Goal: Check status: Check status

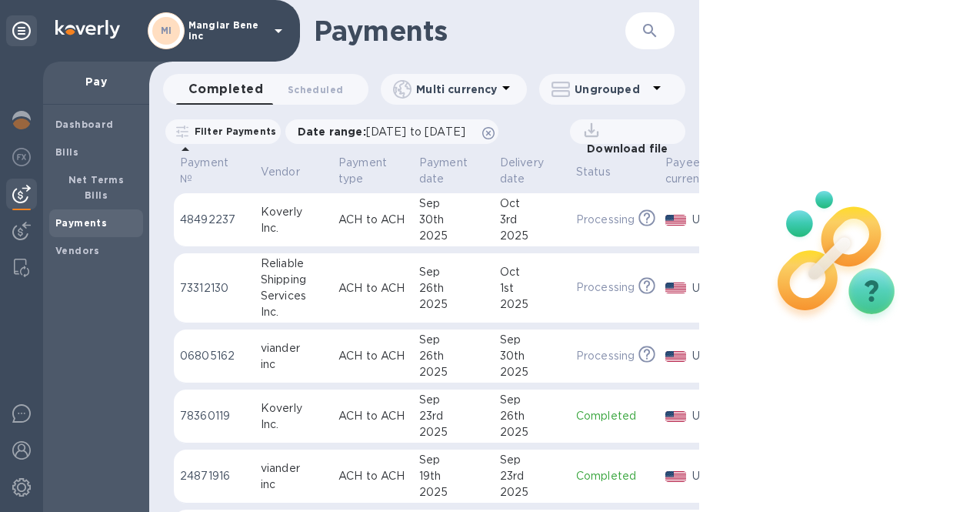
click at [231, 21] on p "Mangiar Bene inc" at bounding box center [226, 31] width 77 height 22
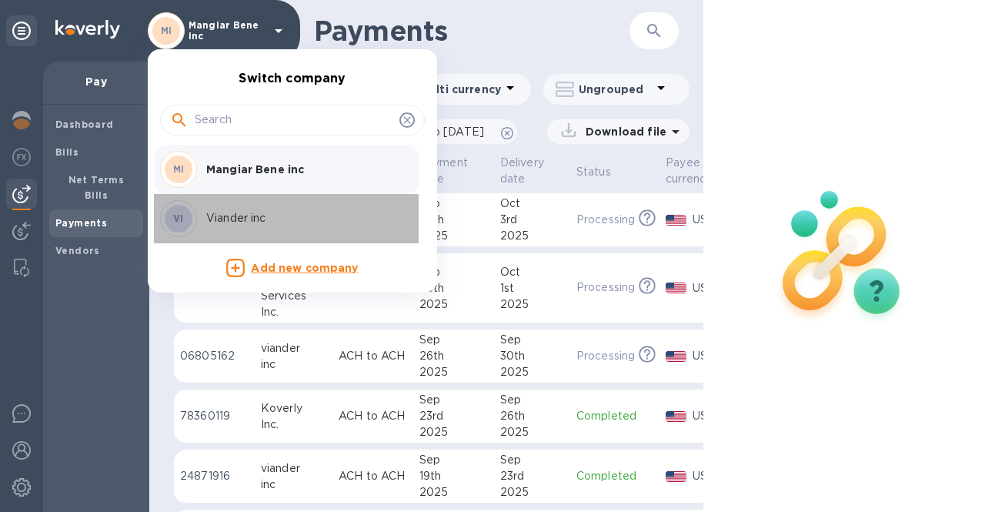
click at [235, 211] on p "Viander inc" at bounding box center [303, 218] width 194 height 16
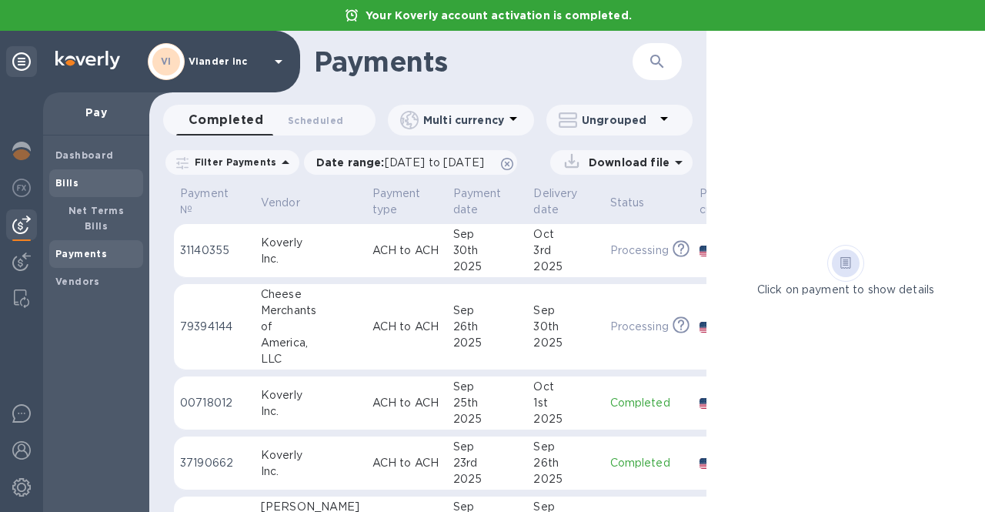
click at [66, 146] on div "Dashboard" at bounding box center [96, 156] width 94 height 28
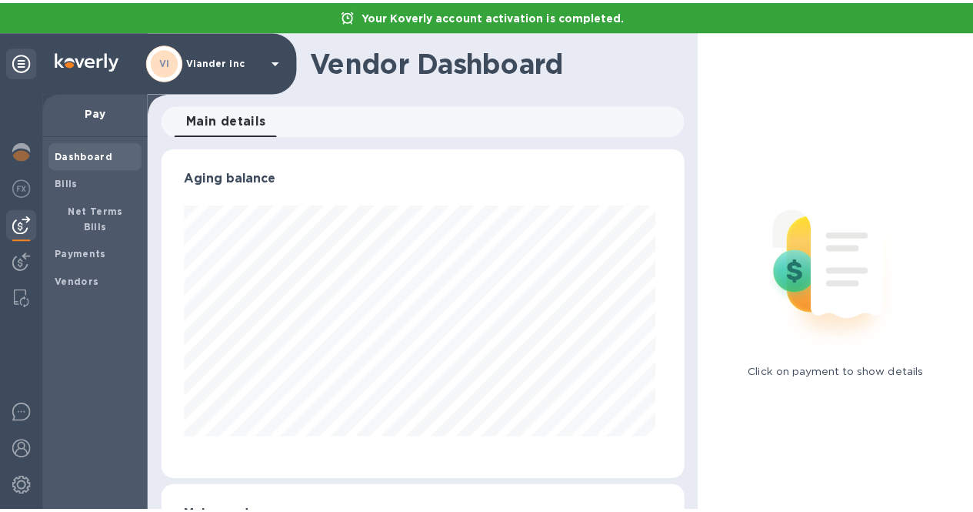
scroll to position [332, 523]
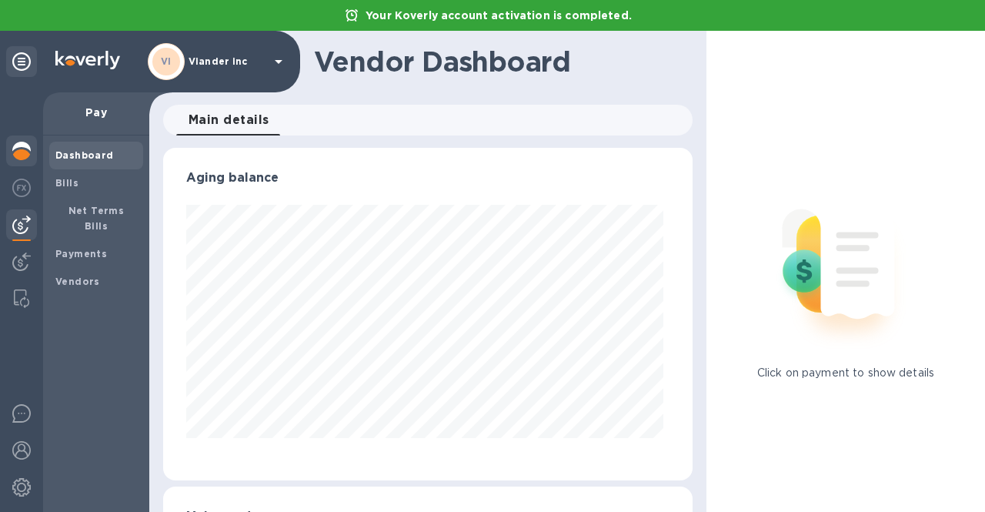
click at [15, 142] on img at bounding box center [21, 151] width 18 height 18
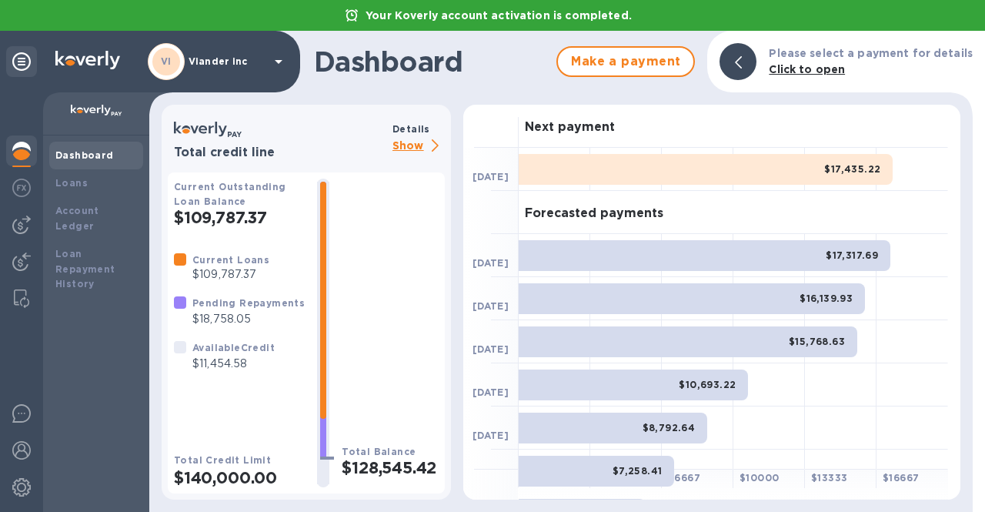
click at [399, 147] on p "Show" at bounding box center [418, 146] width 52 height 19
